Goal: Task Accomplishment & Management: Use online tool/utility

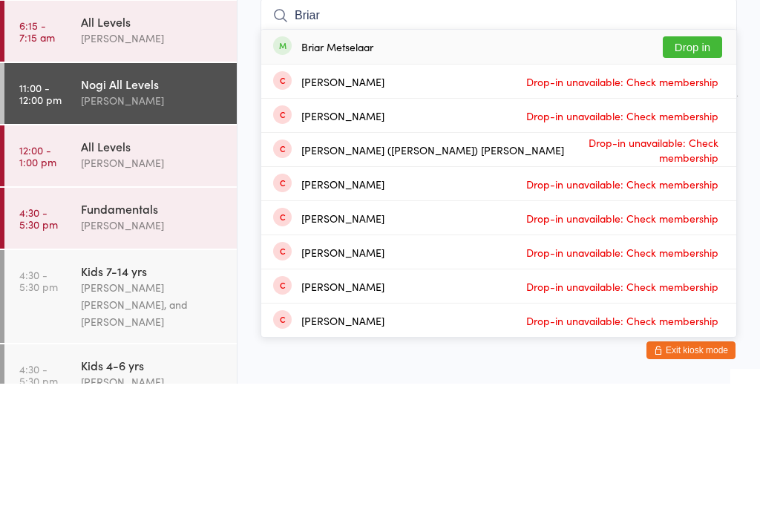
type input "Briar"
click at [701, 171] on button "Drop in" at bounding box center [692, 182] width 59 height 22
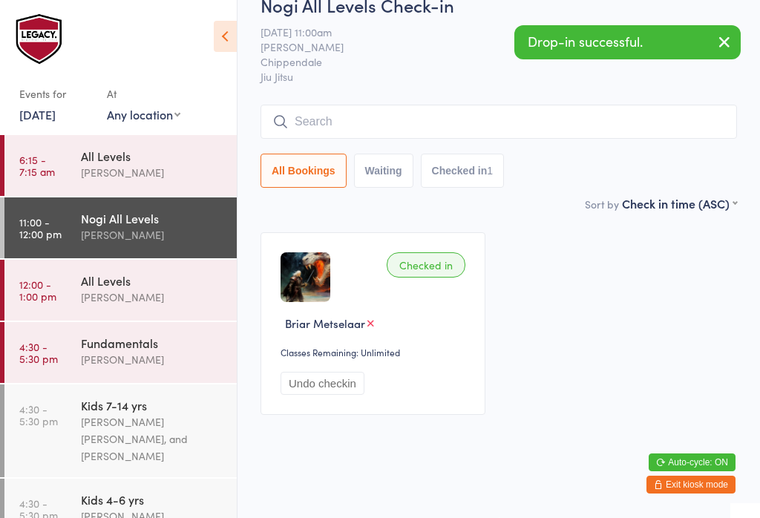
click at [171, 294] on div "[PERSON_NAME]" at bounding box center [152, 297] width 143 height 17
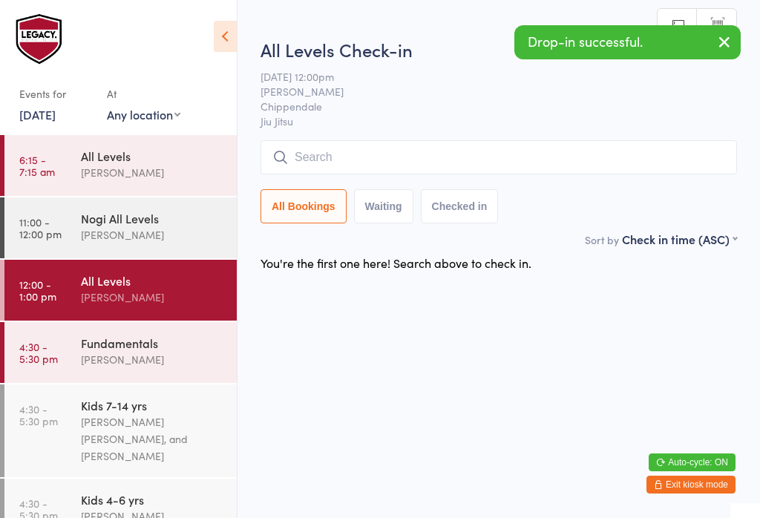
click at [467, 148] on input "search" at bounding box center [498, 157] width 476 height 34
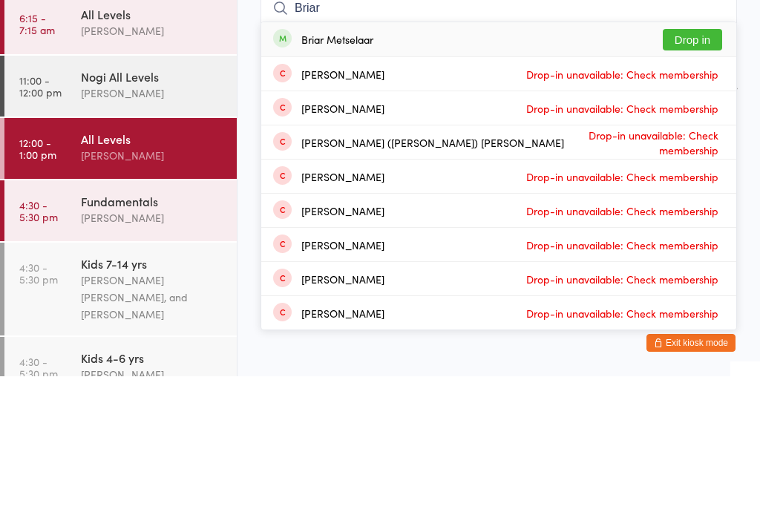
type input "Briar"
click at [699, 171] on button "Drop in" at bounding box center [692, 182] width 59 height 22
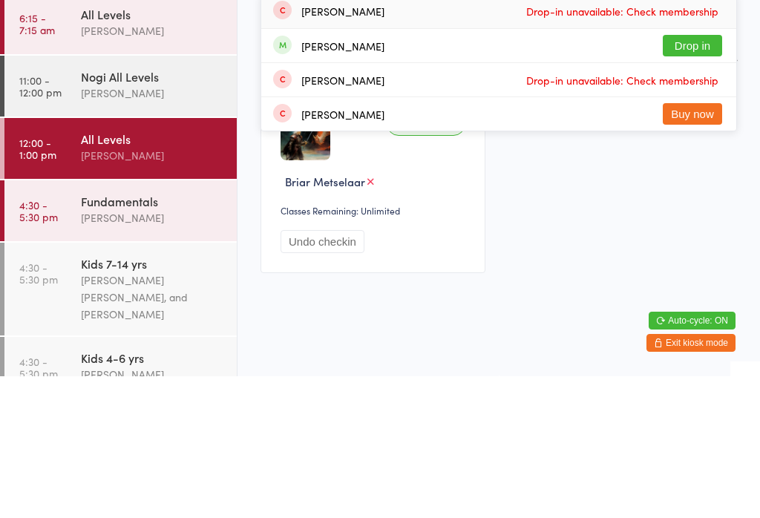
type input "spe"
click at [709, 177] on button "Drop in" at bounding box center [692, 188] width 59 height 22
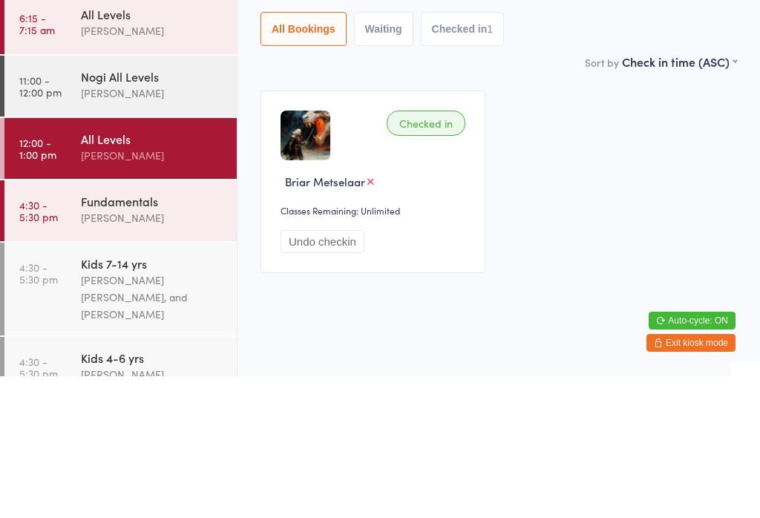
scroll to position [36, 0]
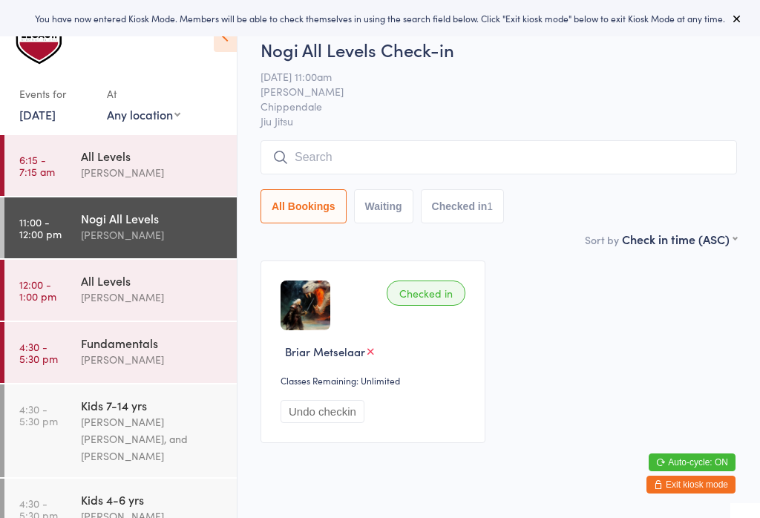
click at [360, 174] on input "search" at bounding box center [498, 157] width 476 height 34
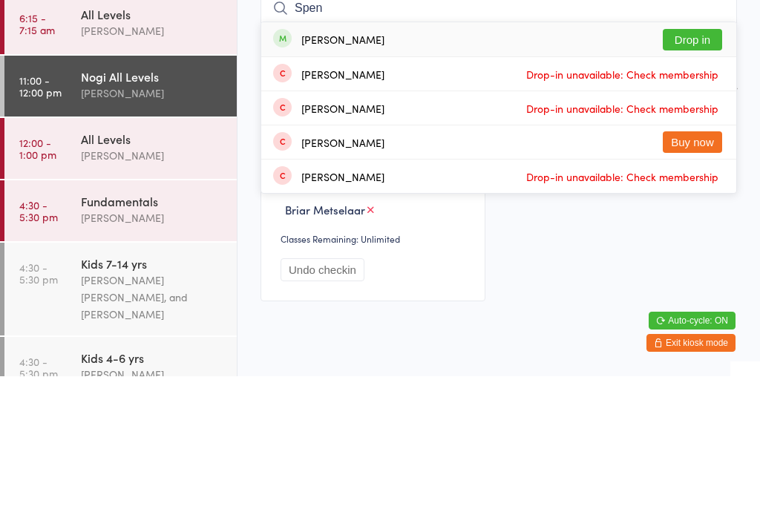
type input "Spen"
click at [685, 171] on button "Drop in" at bounding box center [692, 182] width 59 height 22
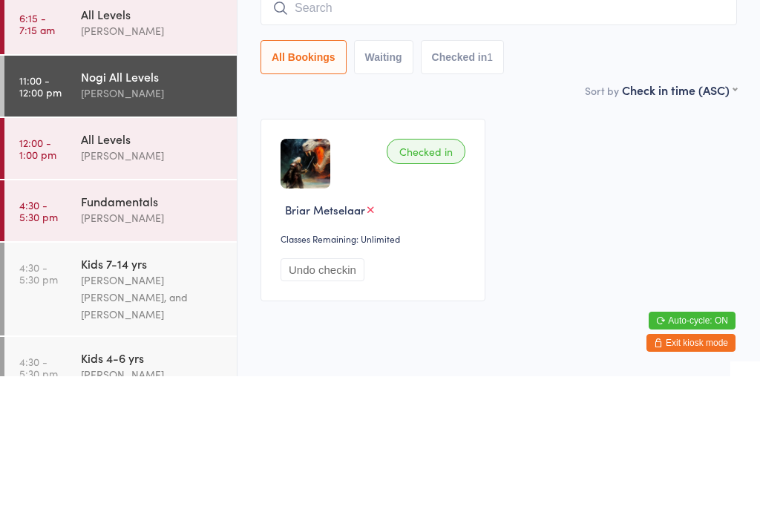
scroll to position [36, 0]
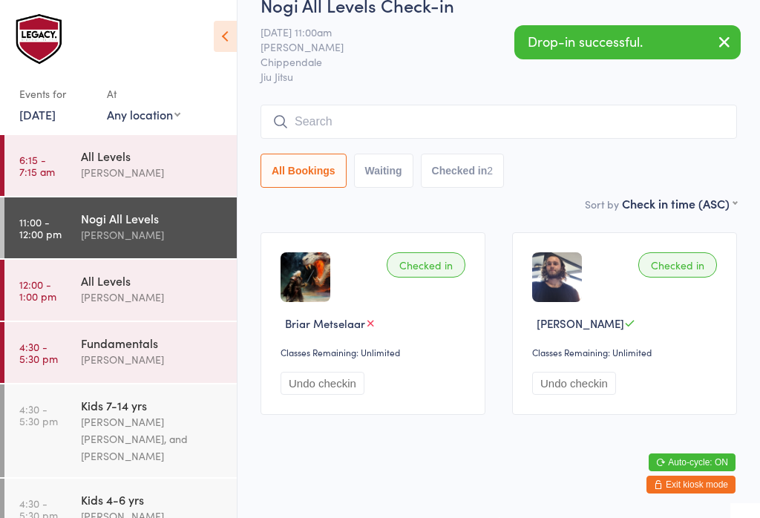
click at [340, 105] on input "search" at bounding box center [498, 122] width 476 height 34
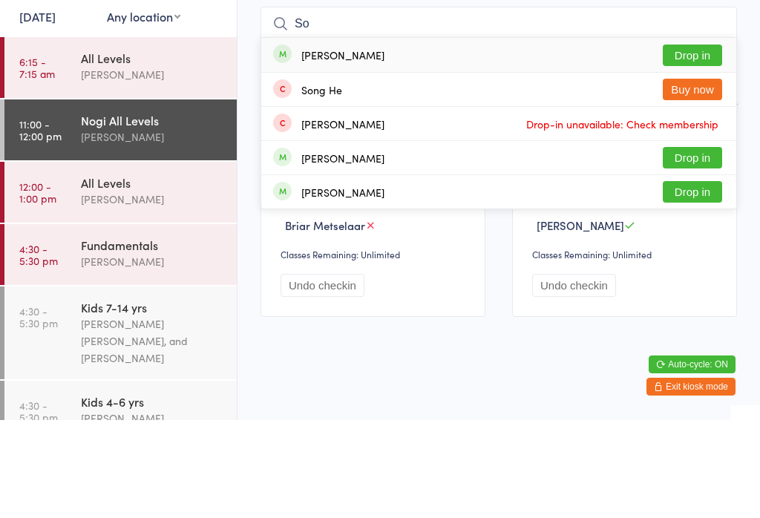
type input "S"
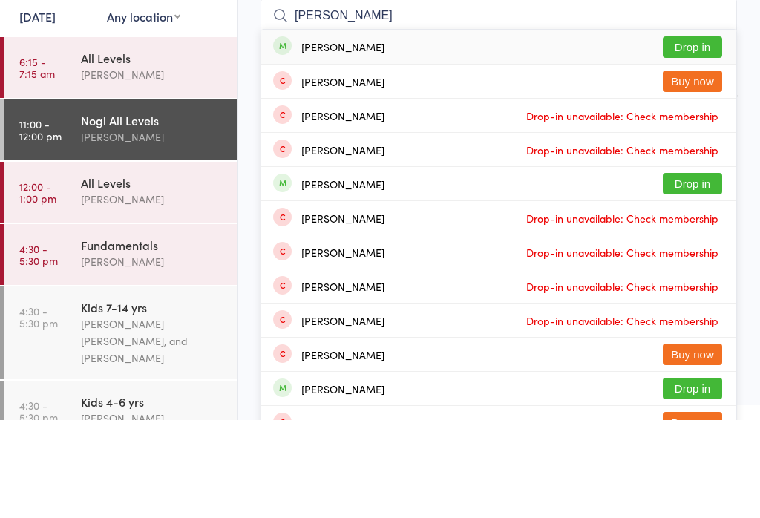
type input "Andrew chen"
click at [696, 134] on button "Drop in" at bounding box center [692, 145] width 59 height 22
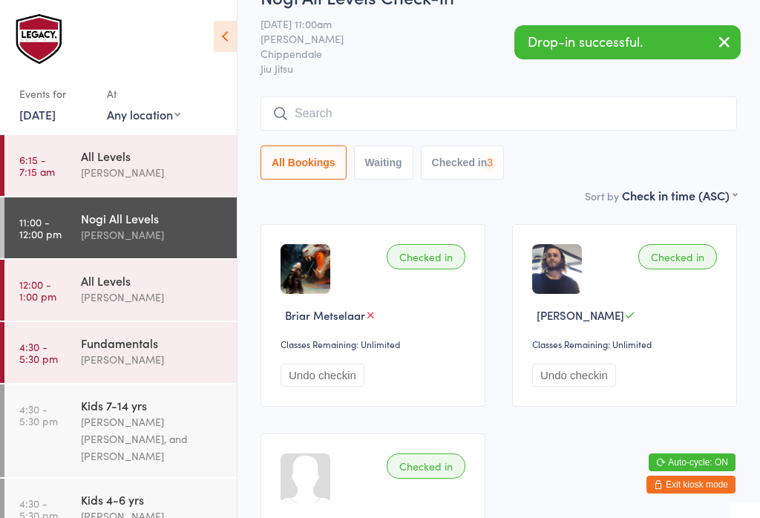
click at [170, 288] on div "All Levels" at bounding box center [152, 280] width 143 height 16
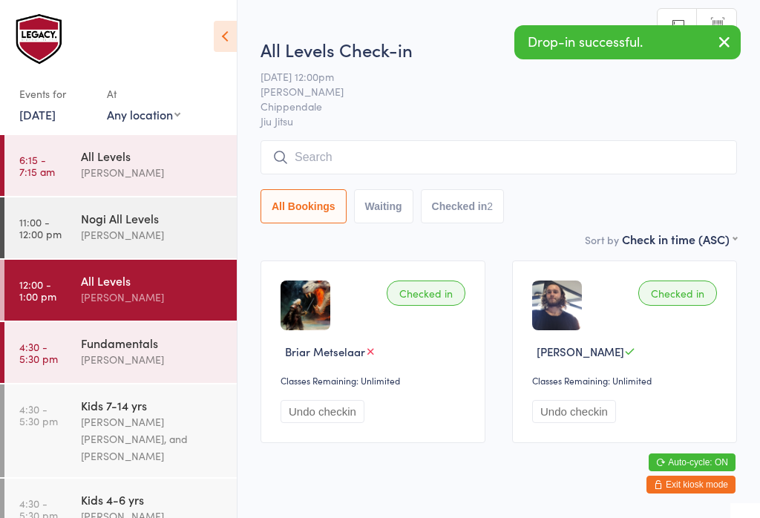
click at [363, 157] on input "search" at bounding box center [498, 157] width 476 height 34
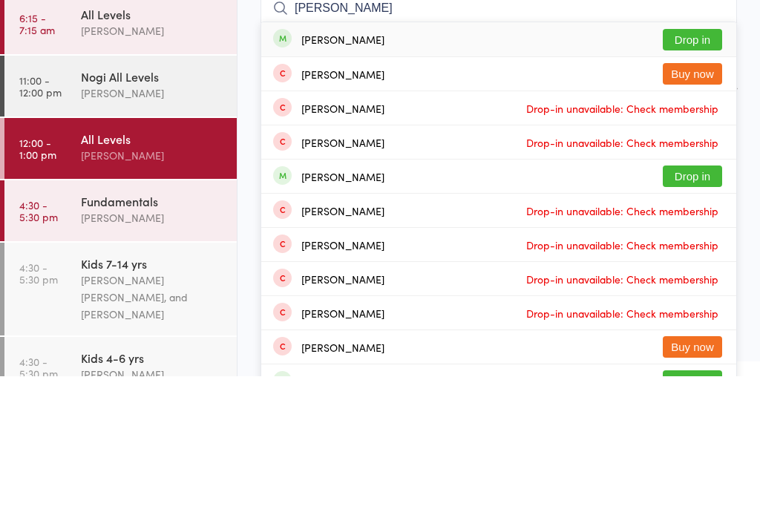
type input "Andrew chen"
click at [715, 171] on button "Drop in" at bounding box center [692, 182] width 59 height 22
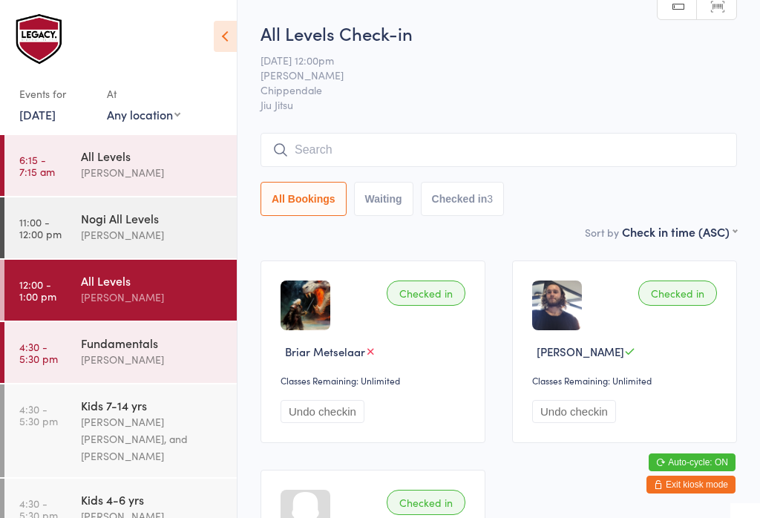
click at [603, 161] on input "search" at bounding box center [498, 150] width 476 height 34
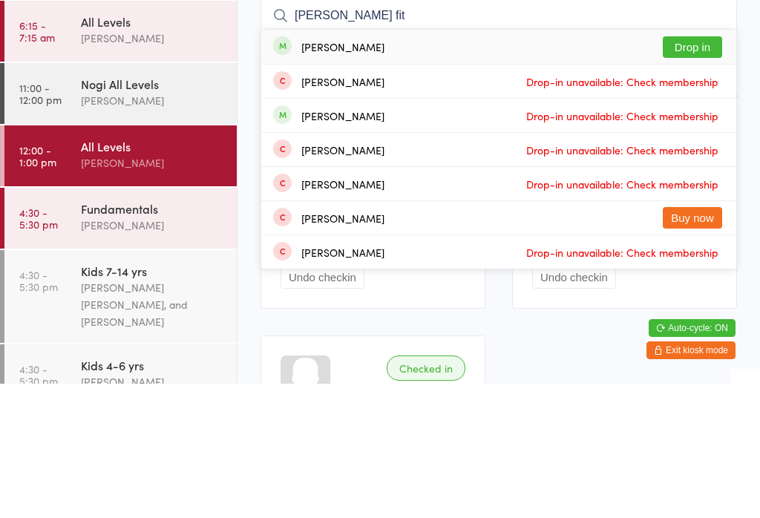
type input "Isabel fit"
click at [710, 171] on button "Drop in" at bounding box center [692, 182] width 59 height 22
